Goal: Information Seeking & Learning: Learn about a topic

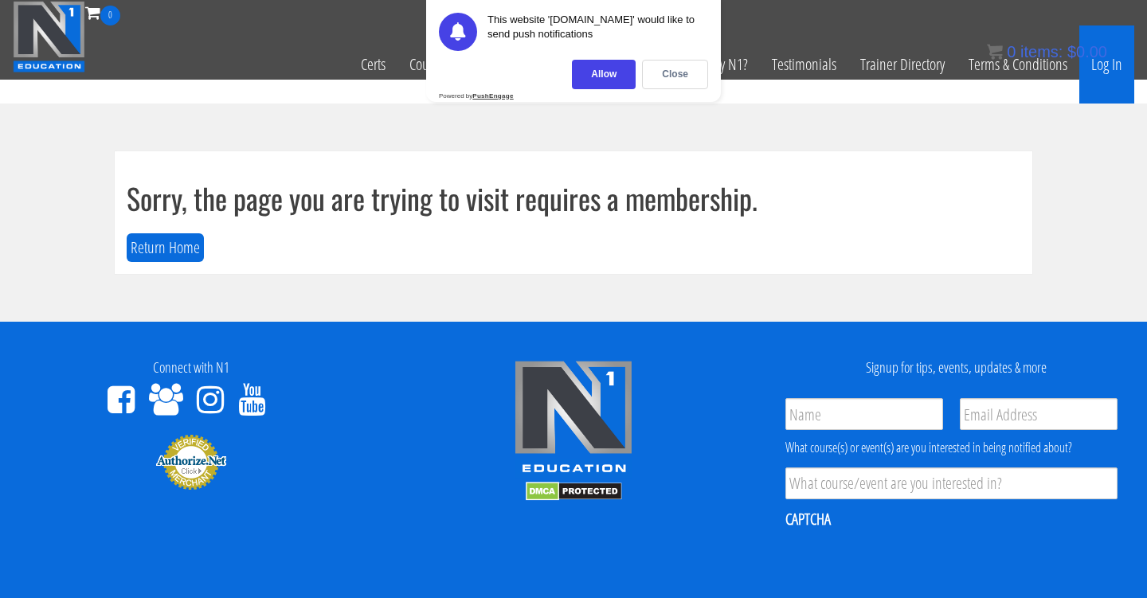
click at [1113, 68] on link "Log In" at bounding box center [1107, 64] width 55 height 78
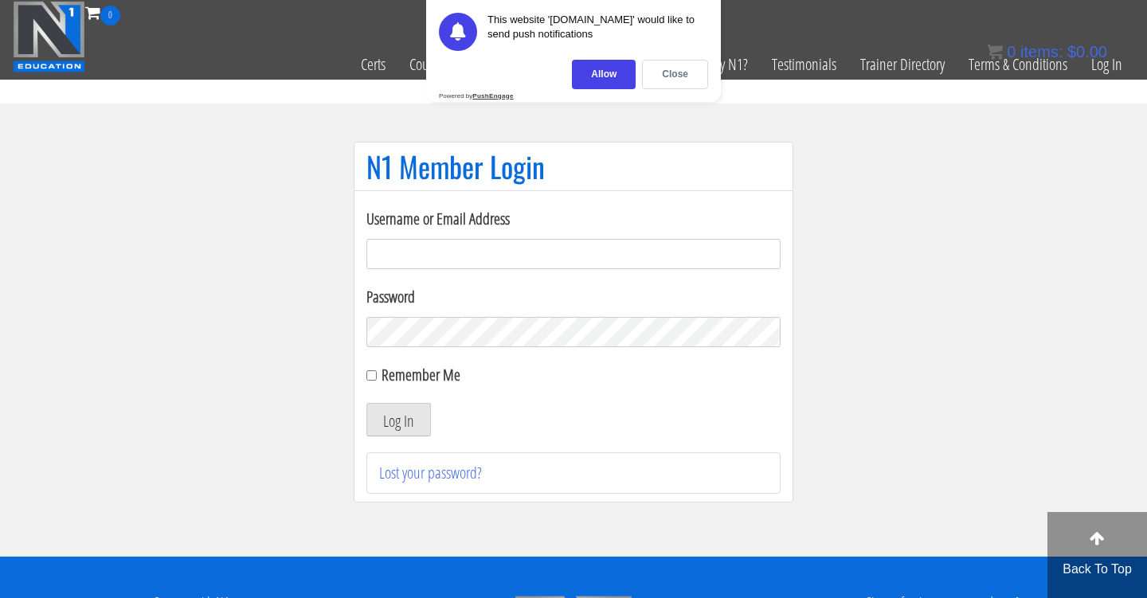
type input "Cynthia.jimenez49@yahoo.com"
click at [398, 420] on button "Log In" at bounding box center [398, 419] width 65 height 33
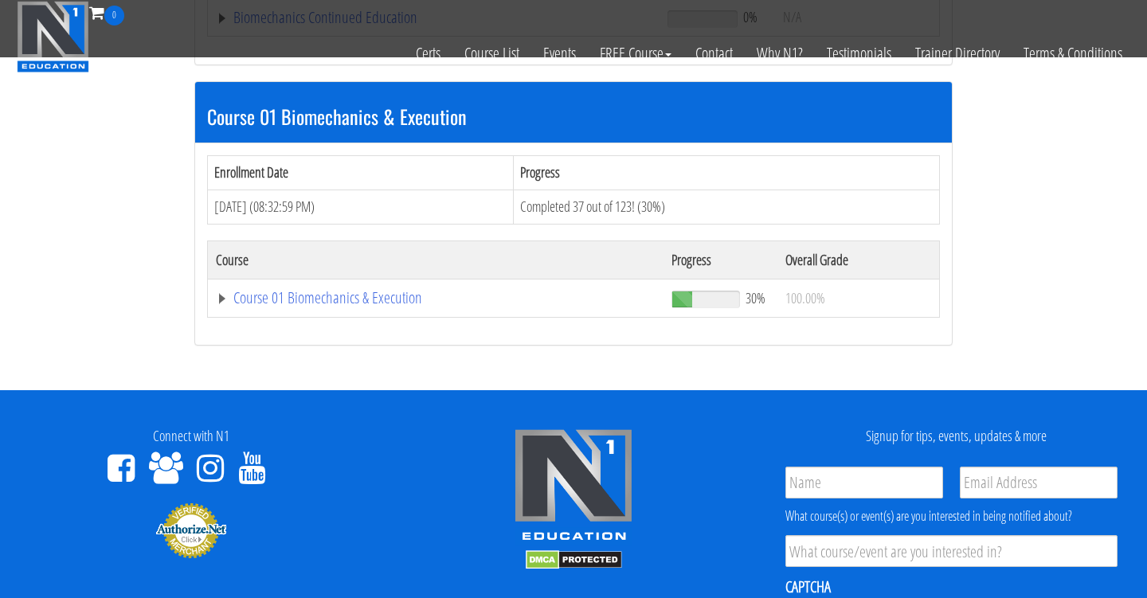
scroll to position [449, 0]
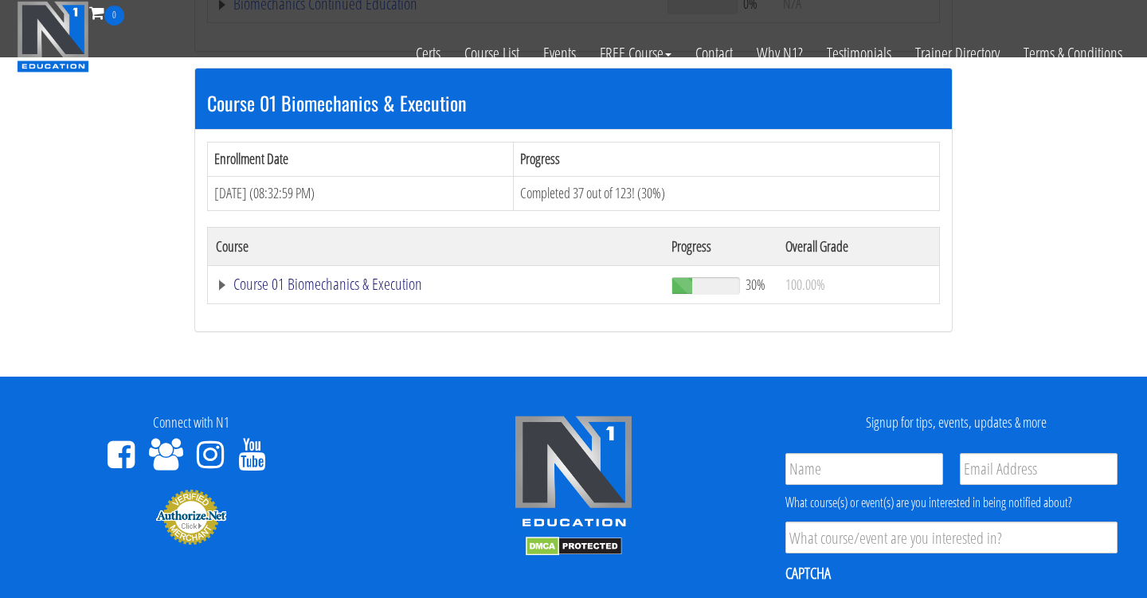
click at [378, 276] on link "Course 01 Biomechanics & Execution" at bounding box center [436, 284] width 440 height 16
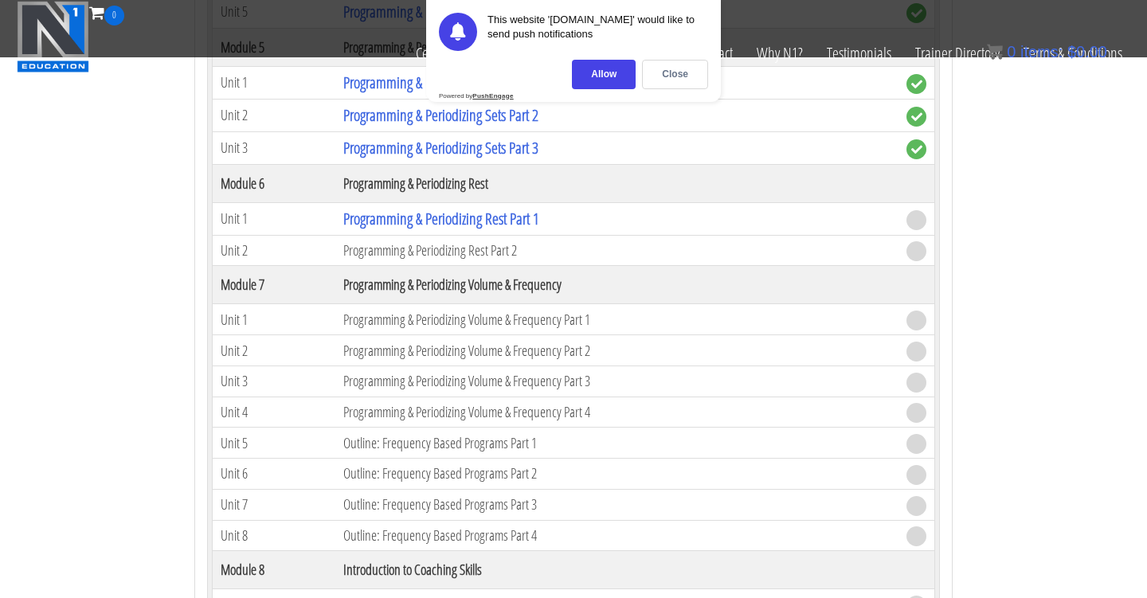
scroll to position [2024, 0]
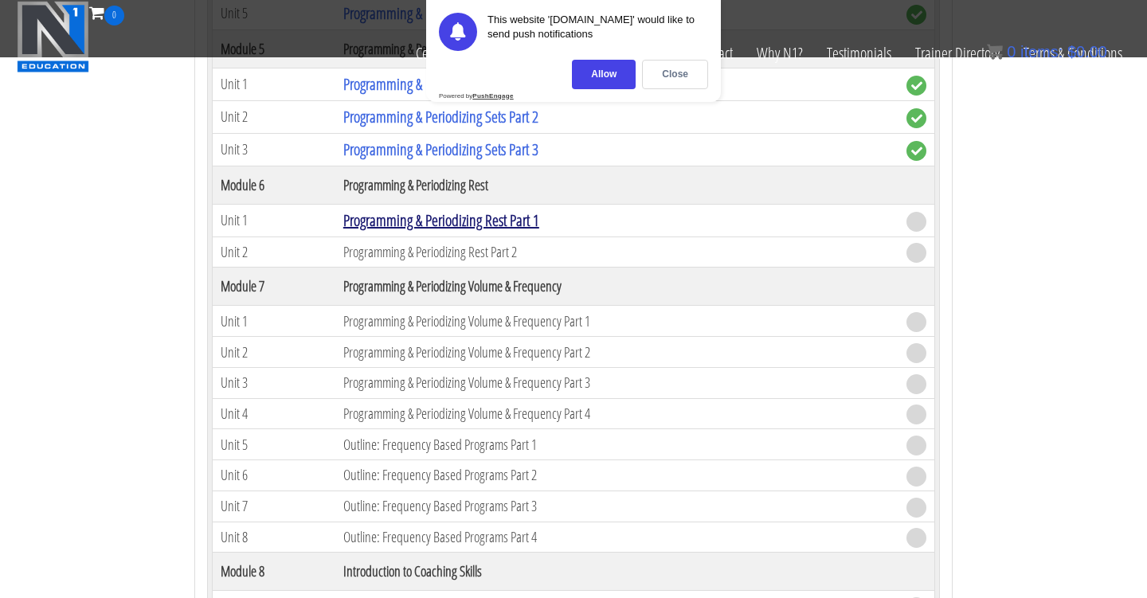
click at [507, 221] on link "Programming & Periodizing Rest Part 1" at bounding box center [441, 221] width 196 height 22
